Goal: Task Accomplishment & Management: Manage account settings

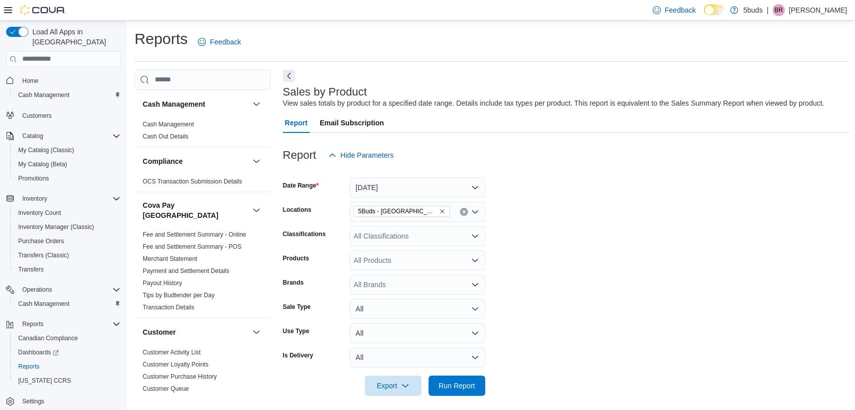
scroll to position [744, 0]
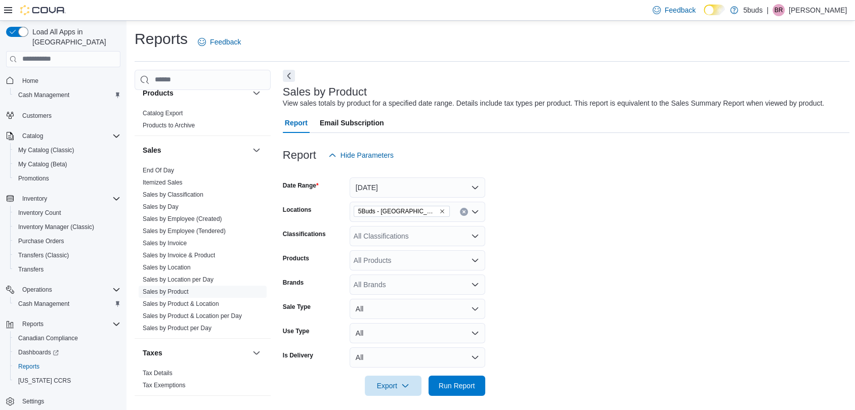
click at [820, 13] on p "Briannen Rubin" at bounding box center [817, 10] width 58 height 12
click at [793, 99] on span "Sign Out" at bounding box center [781, 98] width 27 height 10
